Goal: Task Accomplishment & Management: Use online tool/utility

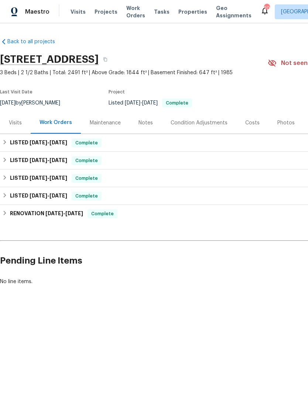
click at [75, 13] on span "Visits" at bounding box center [77, 11] width 15 height 7
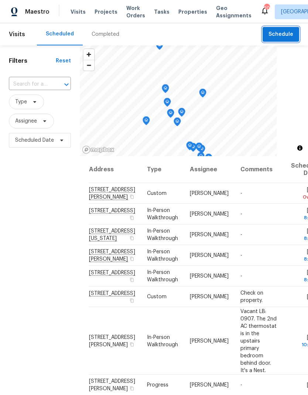
click at [285, 35] on span "Schedule" at bounding box center [280, 34] width 25 height 9
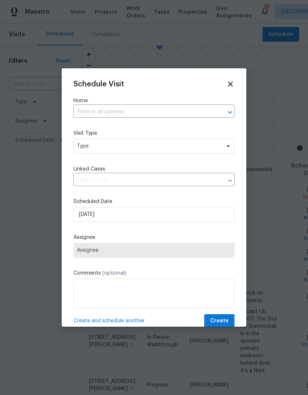
click at [183, 110] on input "text" at bounding box center [143, 111] width 140 height 11
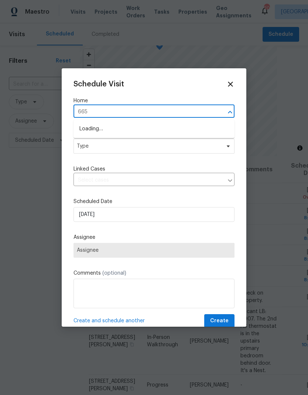
type input "6650"
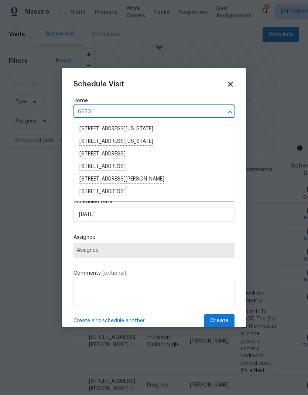
click at [93, 182] on li "[STREET_ADDRESS][PERSON_NAME]" at bounding box center [153, 179] width 161 height 13
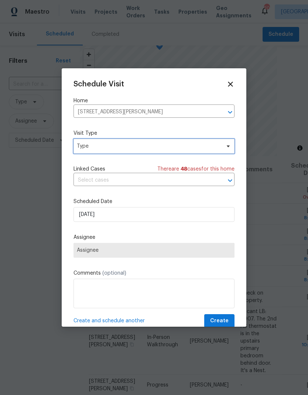
click at [86, 146] on span "Type" at bounding box center [149, 145] width 144 height 7
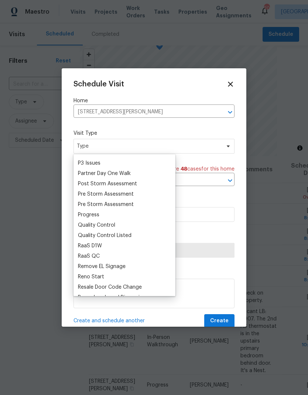
scroll to position [445, 0]
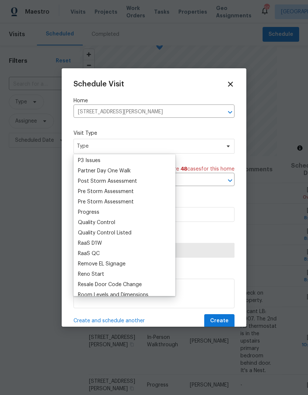
click at [85, 212] on div "Progress" at bounding box center [88, 211] width 21 height 7
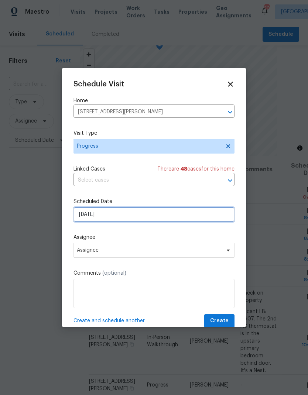
click at [143, 216] on input "[DATE]" at bounding box center [153, 214] width 161 height 15
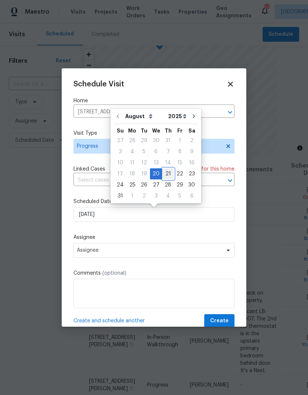
click at [166, 173] on div "21" at bounding box center [168, 174] width 12 height 10
type input "[DATE]"
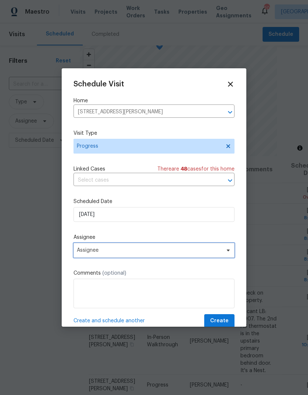
click at [134, 252] on span "Assignee" at bounding box center [149, 250] width 145 height 6
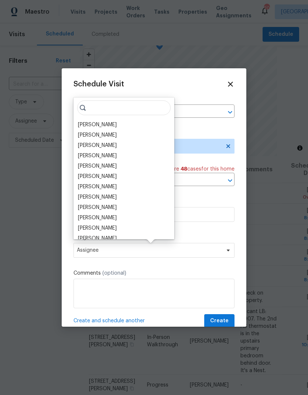
click at [88, 124] on div "[PERSON_NAME]" at bounding box center [97, 124] width 39 height 7
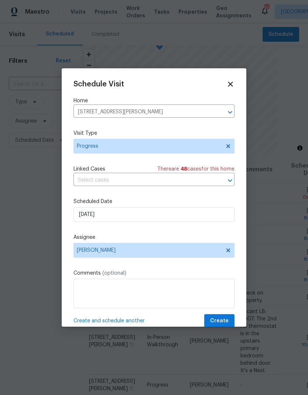
click at [125, 323] on span "Create and schedule another" at bounding box center [108, 320] width 71 height 7
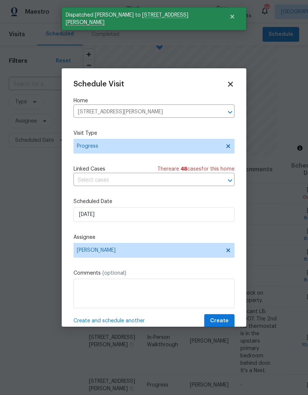
click at [220, 114] on icon "Clear" at bounding box center [220, 111] width 7 height 7
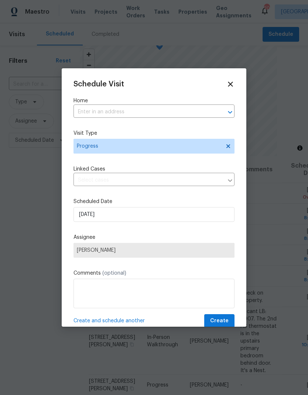
click at [94, 113] on input "text" at bounding box center [143, 111] width 140 height 11
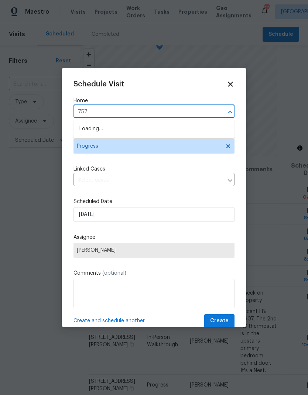
type input "7575"
click at [95, 131] on li "[STREET_ADDRESS]" at bounding box center [153, 129] width 161 height 13
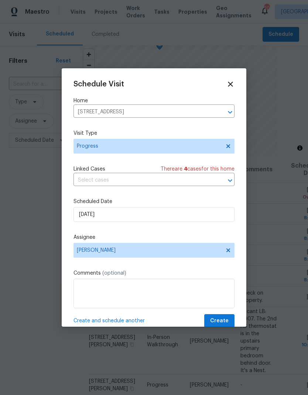
click at [127, 322] on span "Create and schedule another" at bounding box center [108, 320] width 71 height 7
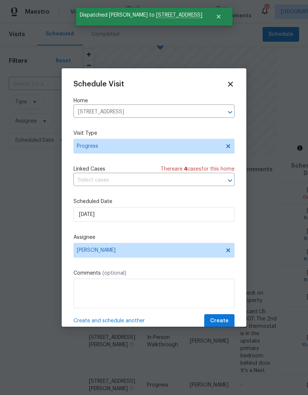
click at [221, 113] on icon "Clear" at bounding box center [220, 112] width 4 height 4
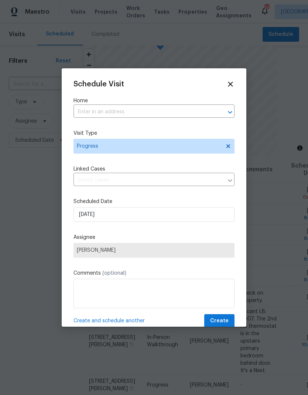
click at [91, 113] on input "text" at bounding box center [143, 111] width 140 height 11
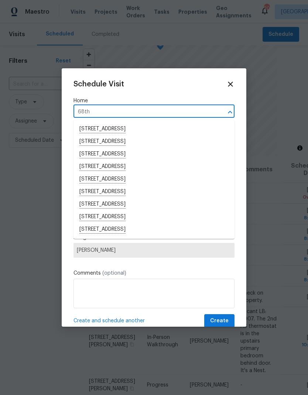
type input "68th"
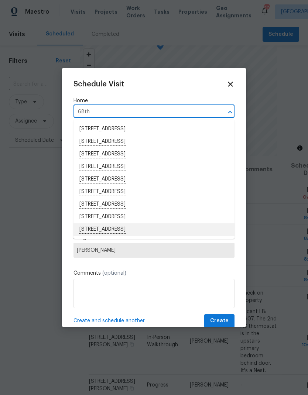
click at [125, 229] on li "[STREET_ADDRESS]" at bounding box center [153, 229] width 161 height 13
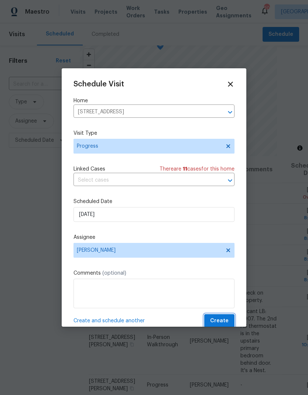
click at [220, 318] on span "Create" at bounding box center [219, 320] width 18 height 9
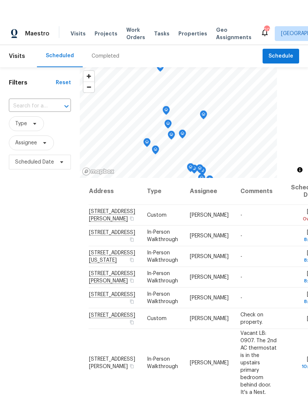
scroll to position [0, 0]
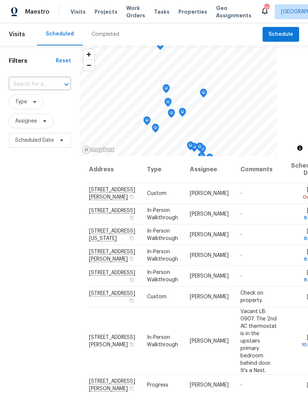
click at [184, 13] on span "Properties" at bounding box center [192, 11] width 29 height 7
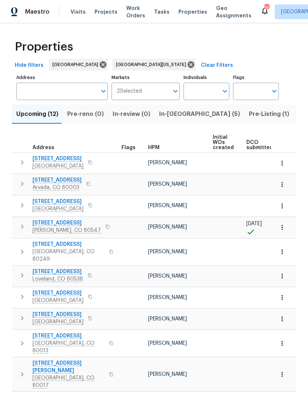
click at [170, 117] on span "In-[GEOGRAPHIC_DATA] (5)" at bounding box center [199, 114] width 81 height 10
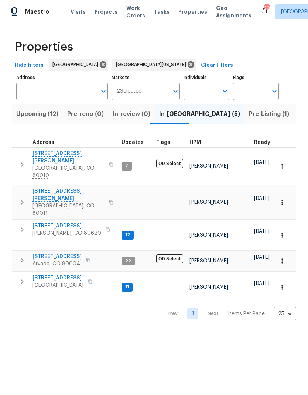
click at [34, 115] on span "Upcoming (12)" at bounding box center [37, 114] width 42 height 10
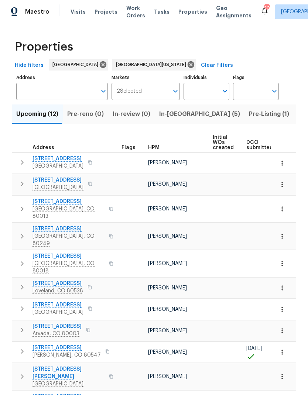
click at [155, 150] on span "HPM" at bounding box center [153, 147] width 11 height 5
